Goal: Find specific page/section: Find specific page/section

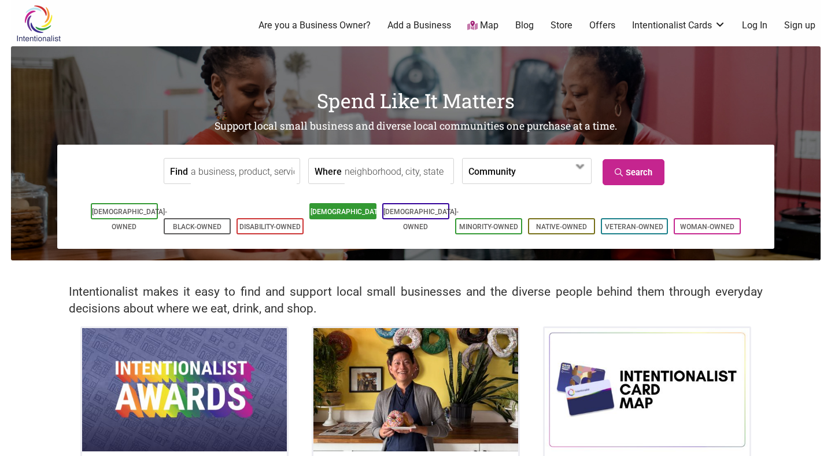
click at [339, 216] on link "[DEMOGRAPHIC_DATA]-Owned" at bounding box center [348, 219] width 75 height 23
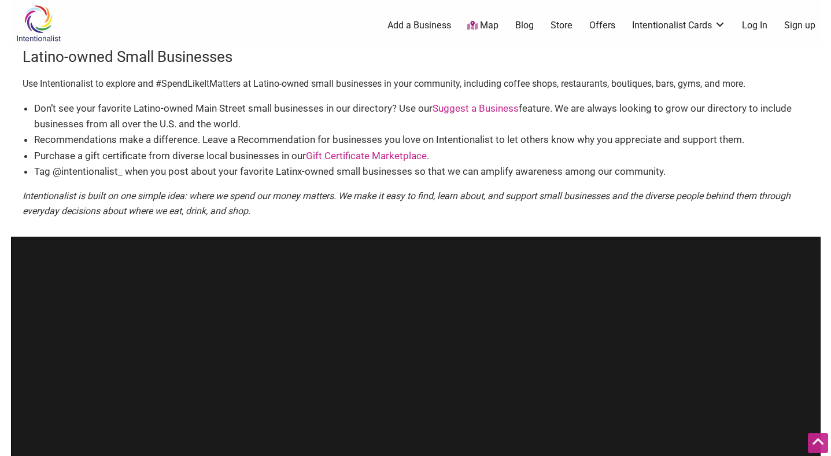
scroll to position [257, 0]
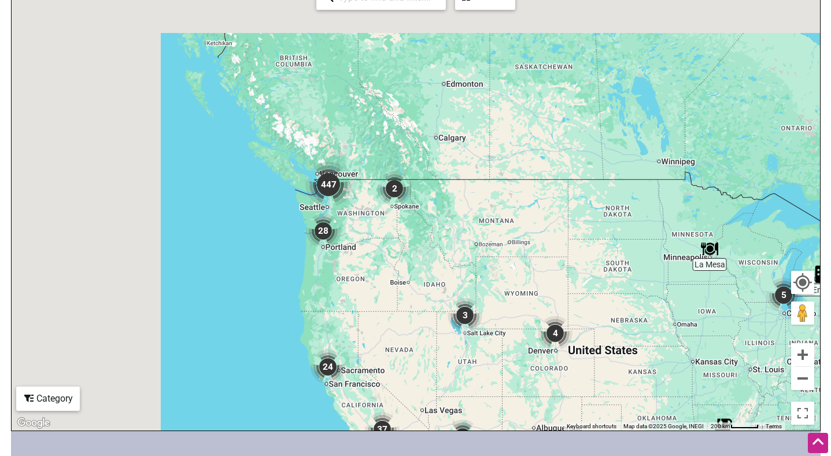
drag, startPoint x: 163, startPoint y: 84, endPoint x: 467, endPoint y: 334, distance: 393.3
click at [468, 334] on div "To navigate, press the arrow keys." at bounding box center [416, 205] width 808 height 450
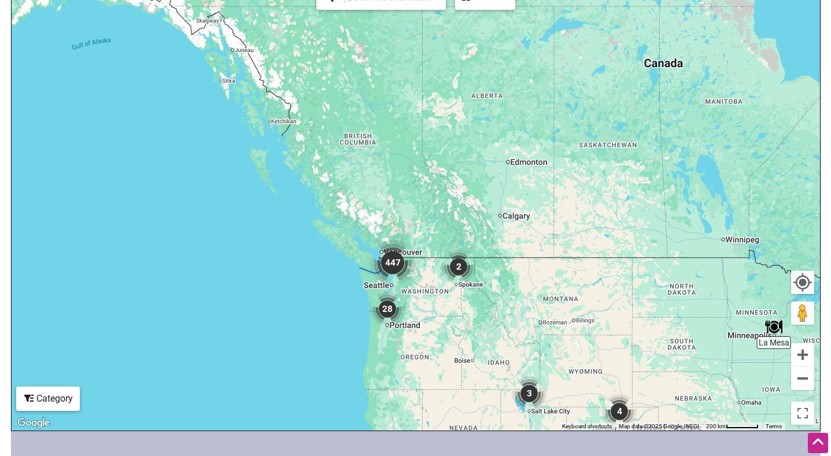
click at [358, 275] on div "To navigate, press the arrow keys." at bounding box center [416, 205] width 808 height 450
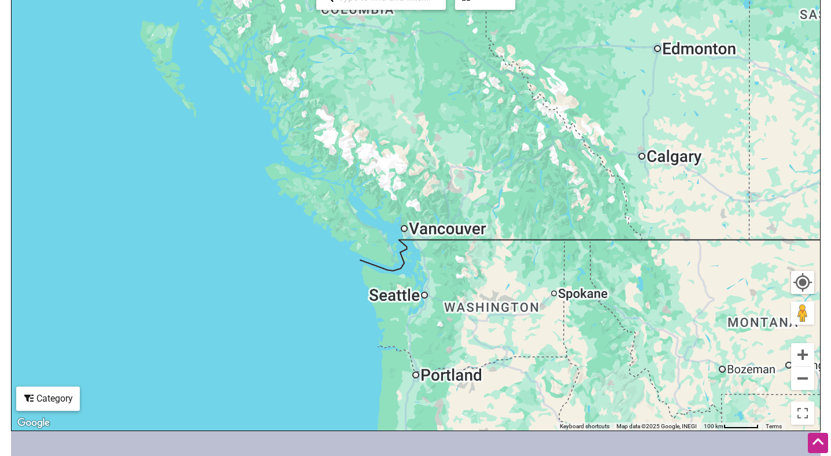
click at [372, 290] on div "To navigate, press the arrow keys." at bounding box center [416, 205] width 808 height 450
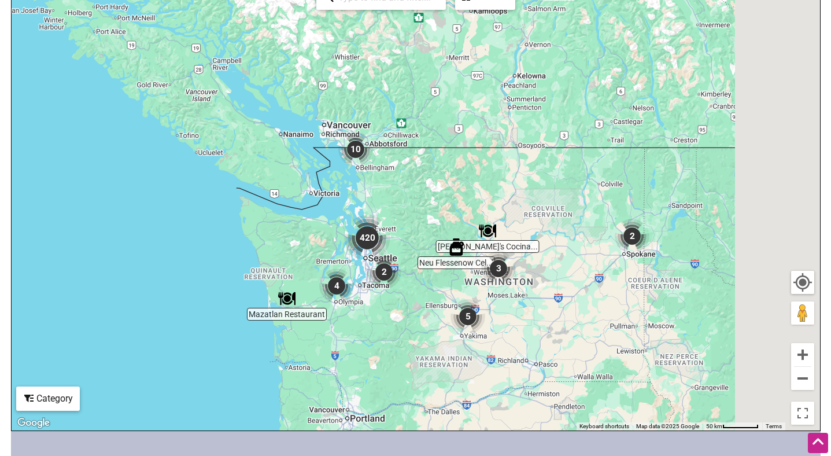
drag, startPoint x: 412, startPoint y: 290, endPoint x: 279, endPoint y: 235, distance: 143.7
click at [279, 235] on div "To navigate, press the arrow keys." at bounding box center [416, 205] width 808 height 450
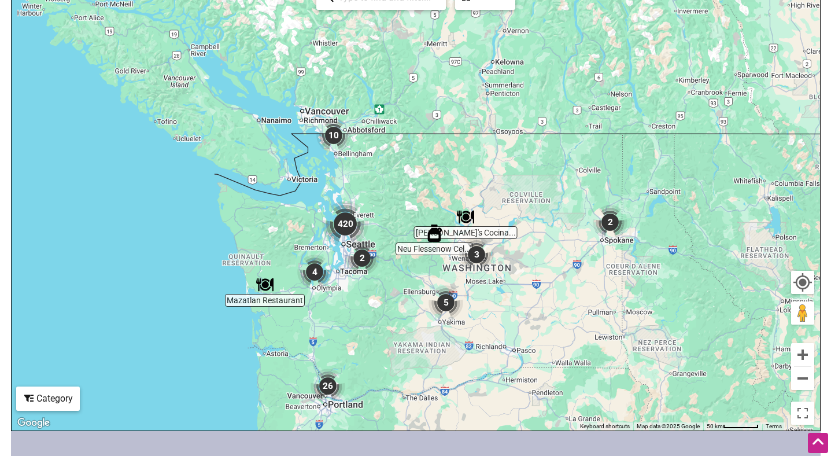
click at [288, 222] on div "To navigate, press the arrow keys." at bounding box center [416, 205] width 808 height 450
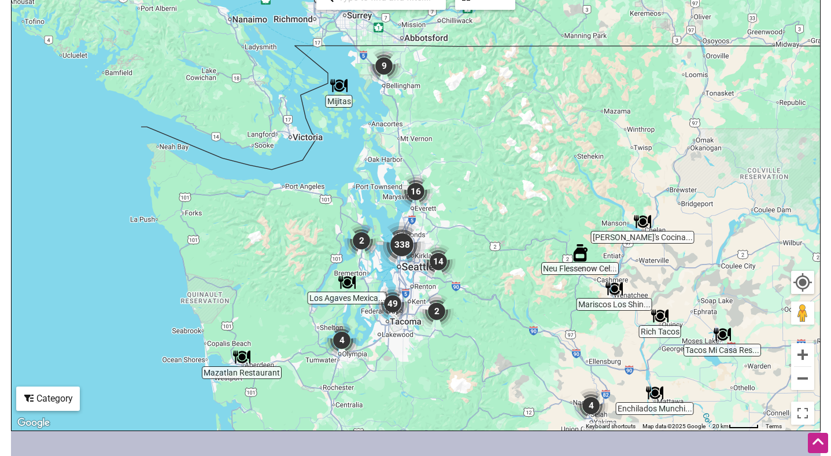
click at [452, 223] on div "To navigate, press the arrow keys." at bounding box center [416, 205] width 808 height 450
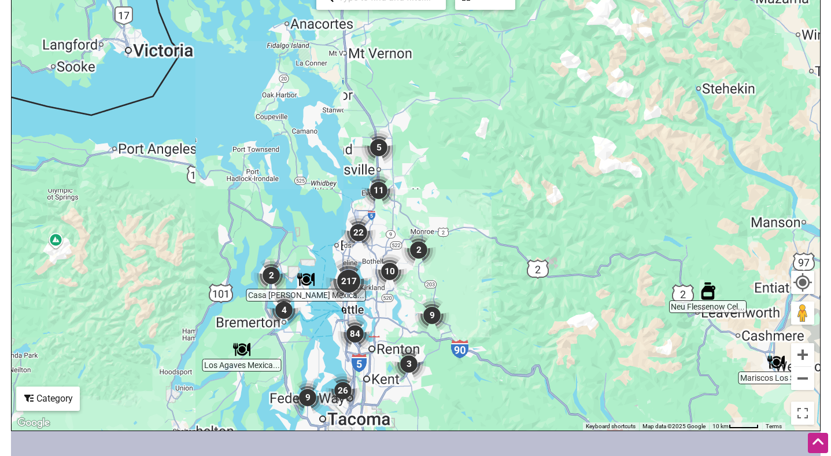
drag, startPoint x: 395, startPoint y: 256, endPoint x: 451, endPoint y: 164, distance: 108.2
click at [467, 152] on div "To navigate, press the arrow keys." at bounding box center [416, 205] width 808 height 450
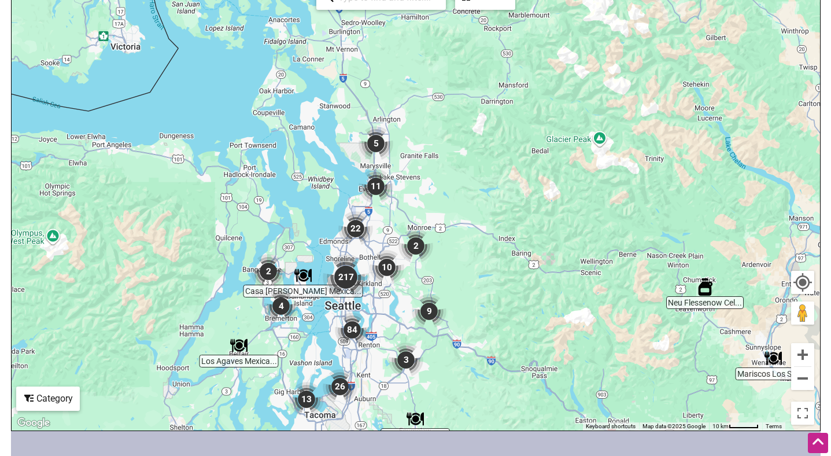
click at [323, 248] on div "To navigate, press the arrow keys." at bounding box center [416, 205] width 808 height 450
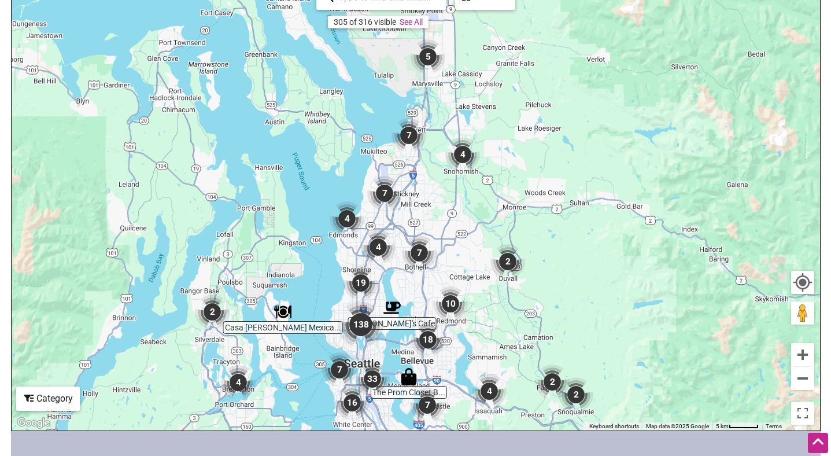
click at [351, 158] on div "To navigate, press the arrow keys." at bounding box center [416, 205] width 808 height 450
click at [362, 321] on img "138" at bounding box center [361, 324] width 46 height 46
